Goal: Answer question/provide support: Share knowledge or assist other users

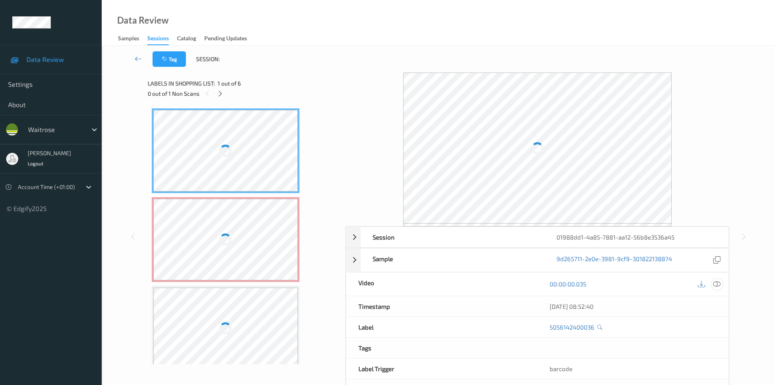
click at [716, 283] on icon at bounding box center [716, 283] width 7 height 7
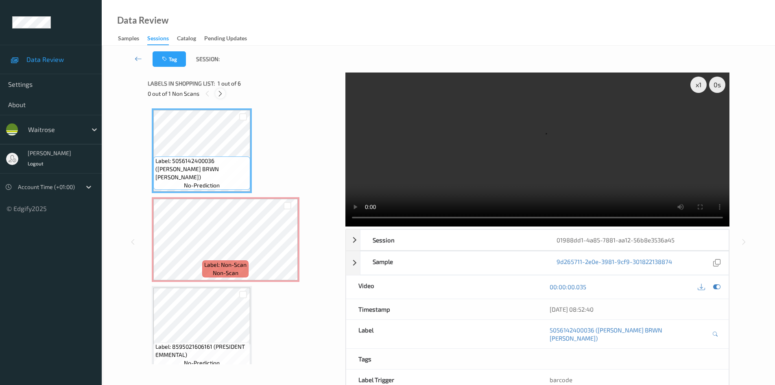
click at [222, 92] on icon at bounding box center [220, 93] width 7 height 7
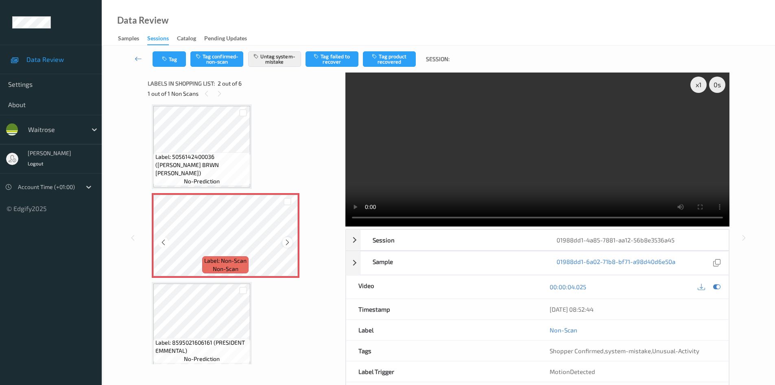
click at [289, 245] on icon at bounding box center [287, 241] width 7 height 7
click at [289, 244] on icon at bounding box center [287, 241] width 7 height 7
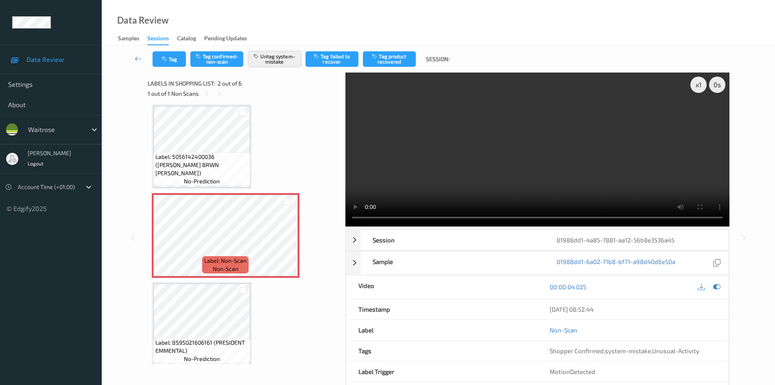
click at [270, 60] on button "Untag system-mistake" at bounding box center [274, 58] width 53 height 15
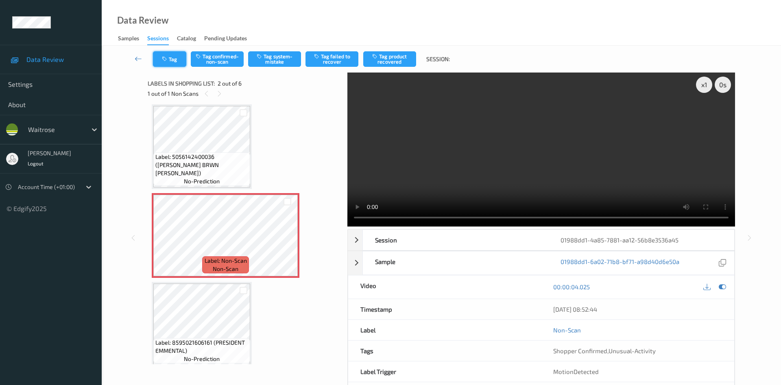
click at [182, 64] on button "Tag" at bounding box center [169, 58] width 33 height 15
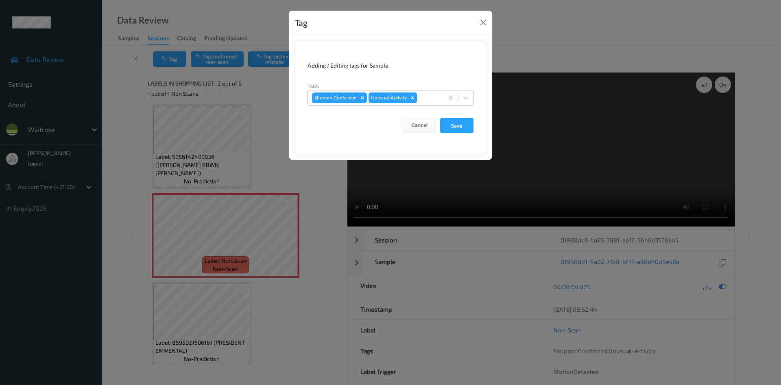
click at [411, 98] on icon "Remove Unusual-Activity" at bounding box center [412, 97] width 3 height 3
click at [470, 123] on button "Save" at bounding box center [456, 125] width 33 height 15
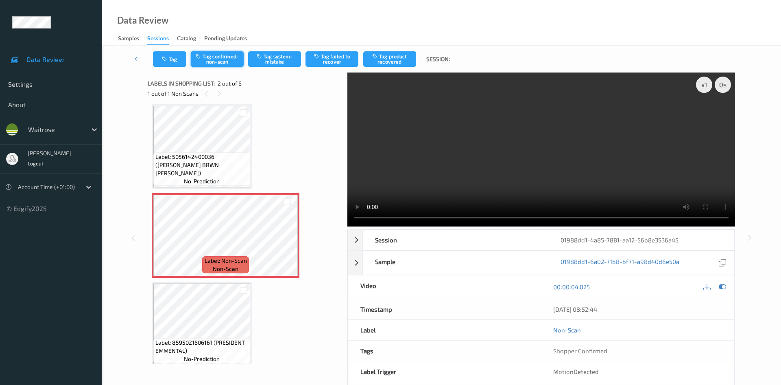
click at [226, 66] on button "Tag confirmed-non-scan" at bounding box center [217, 58] width 53 height 15
click at [387, 62] on button "Tag product recovered" at bounding box center [389, 58] width 53 height 15
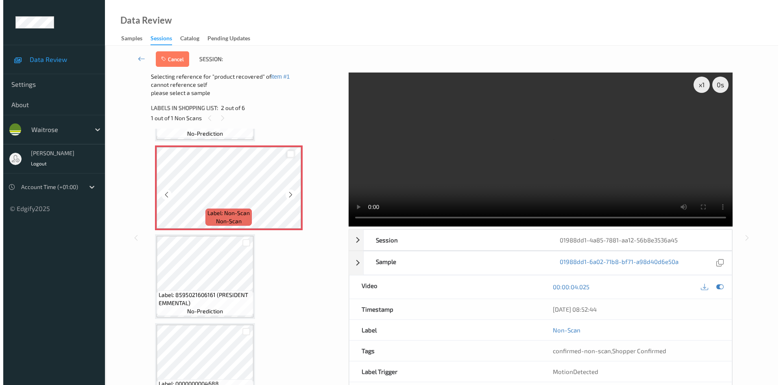
scroll to position [85, 0]
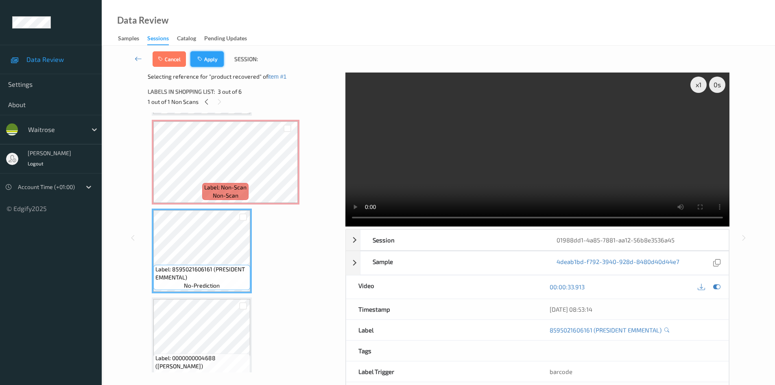
click at [206, 56] on button "Apply" at bounding box center [206, 58] width 33 height 15
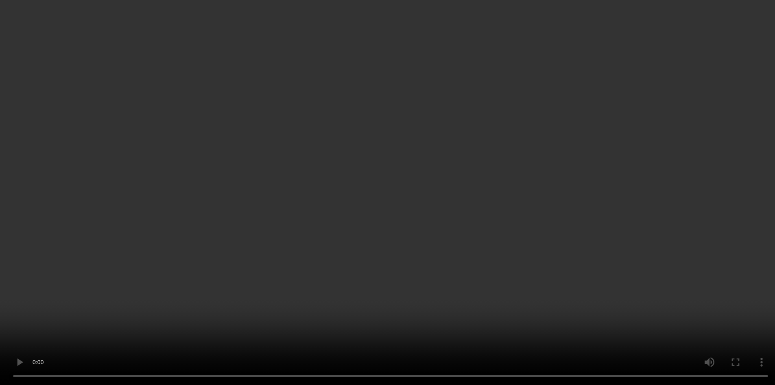
scroll to position [45, 0]
